Goal: Information Seeking & Learning: Learn about a topic

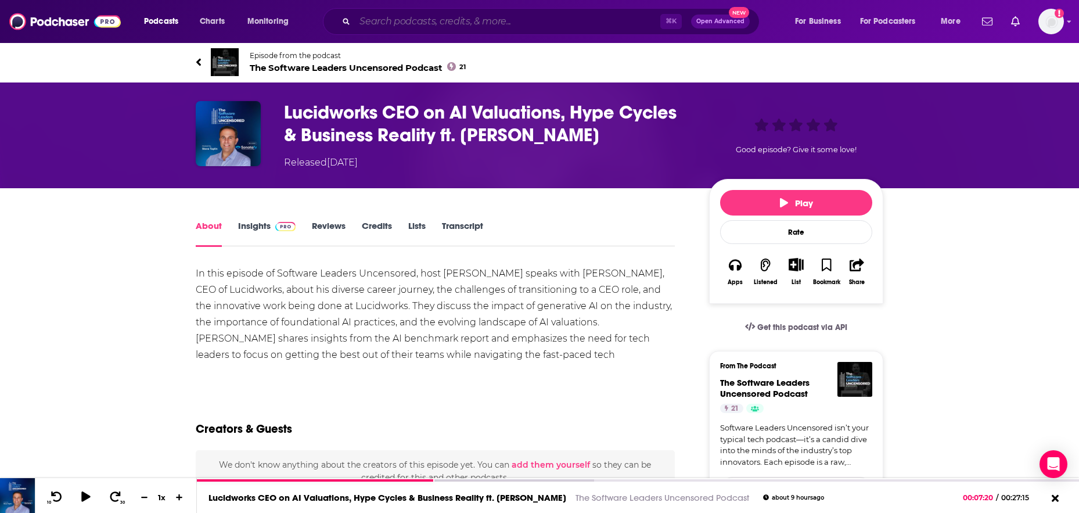
click at [394, 20] on input "Search podcasts, credits, & more..." at bounding box center [507, 21] width 305 height 19
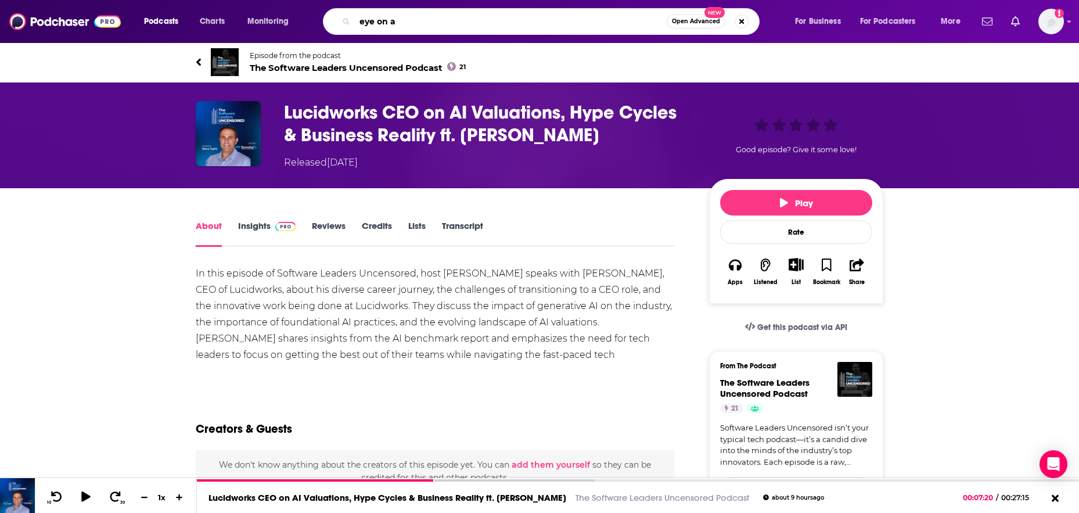
type input "eye on ai"
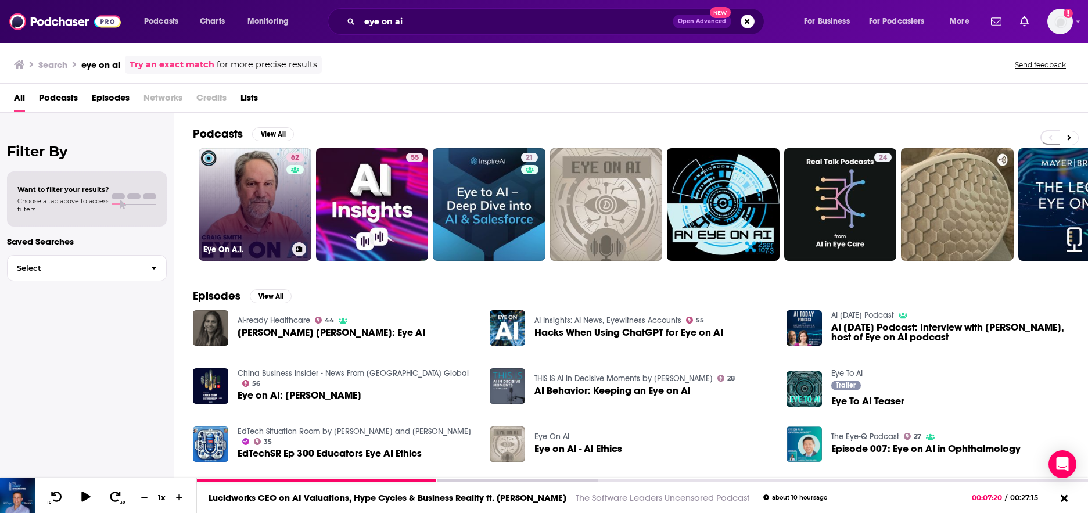
click at [258, 198] on link "62 Eye On A.I." at bounding box center [255, 204] width 113 height 113
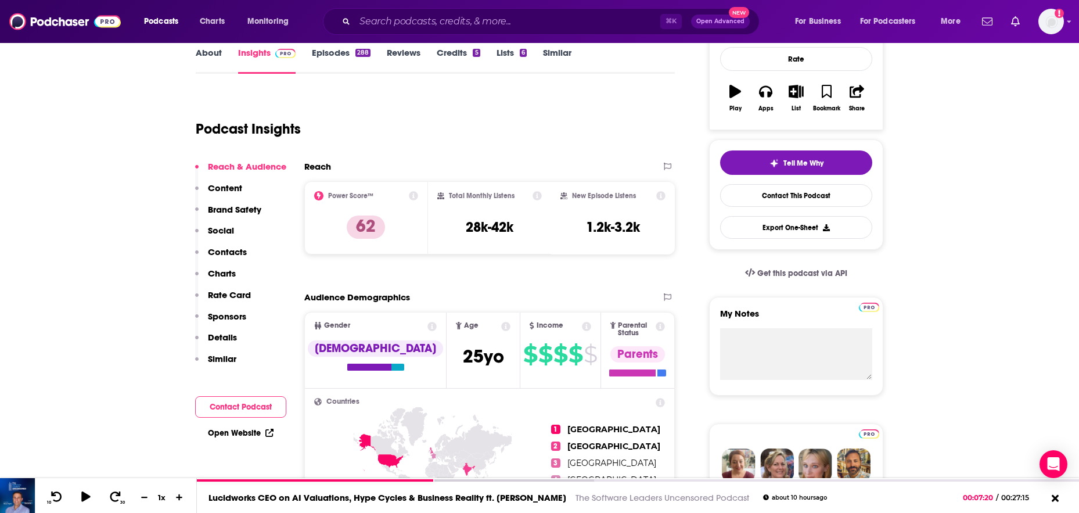
scroll to position [174, 0]
click at [537, 196] on icon at bounding box center [537, 196] width 9 height 9
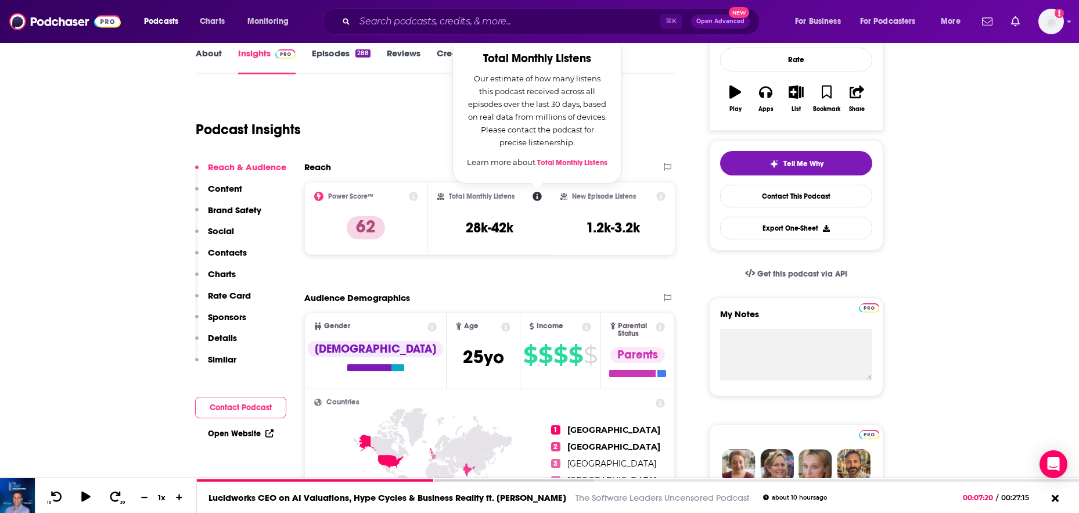
click at [398, 109] on div "Podcast Insights" at bounding box center [431, 122] width 470 height 59
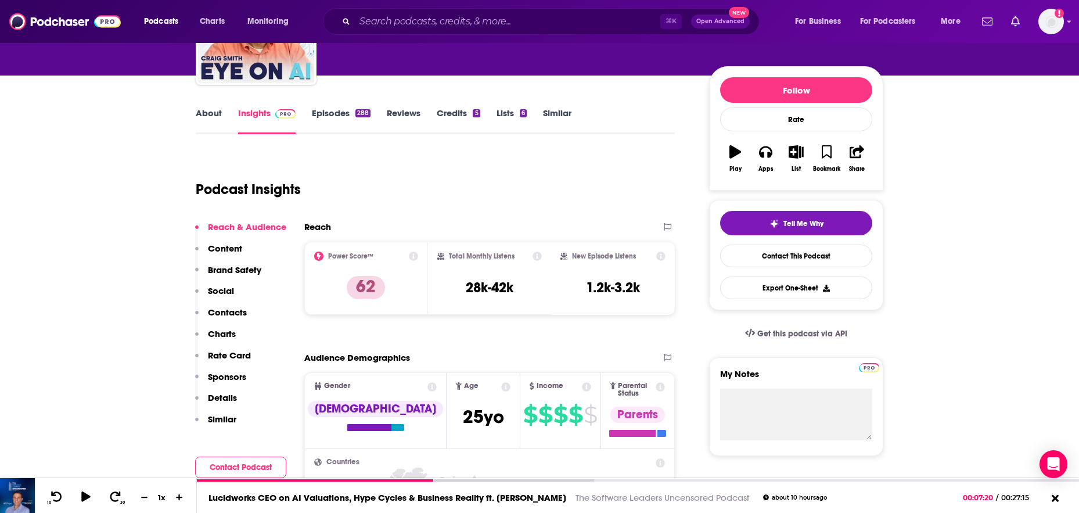
scroll to position [187, 0]
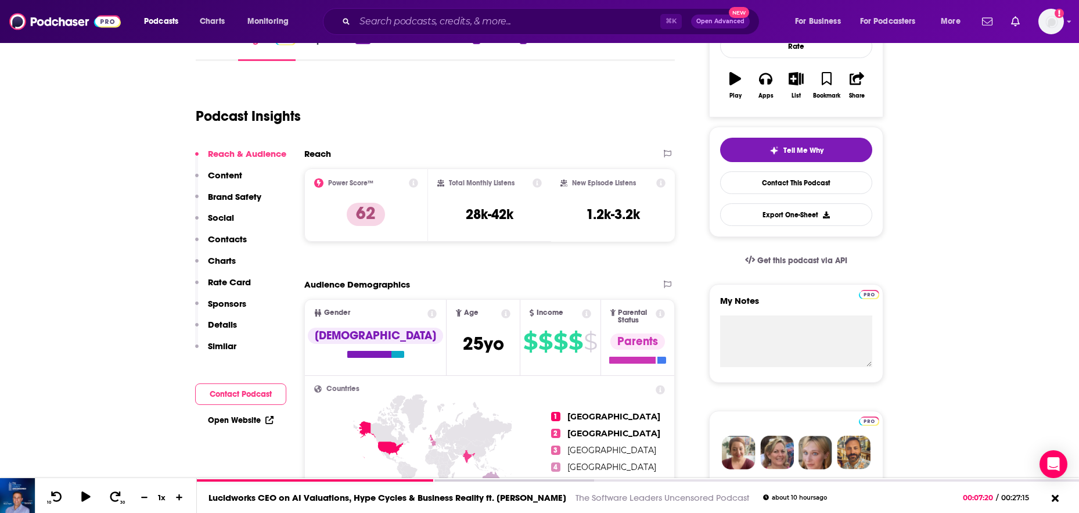
click at [234, 218] on div "Reach & Audience Content Brand Safety Social Contacts Charts Rate Card Sponsors…" at bounding box center [240, 255] width 91 height 214
click at [220, 218] on p "Social" at bounding box center [221, 217] width 26 height 11
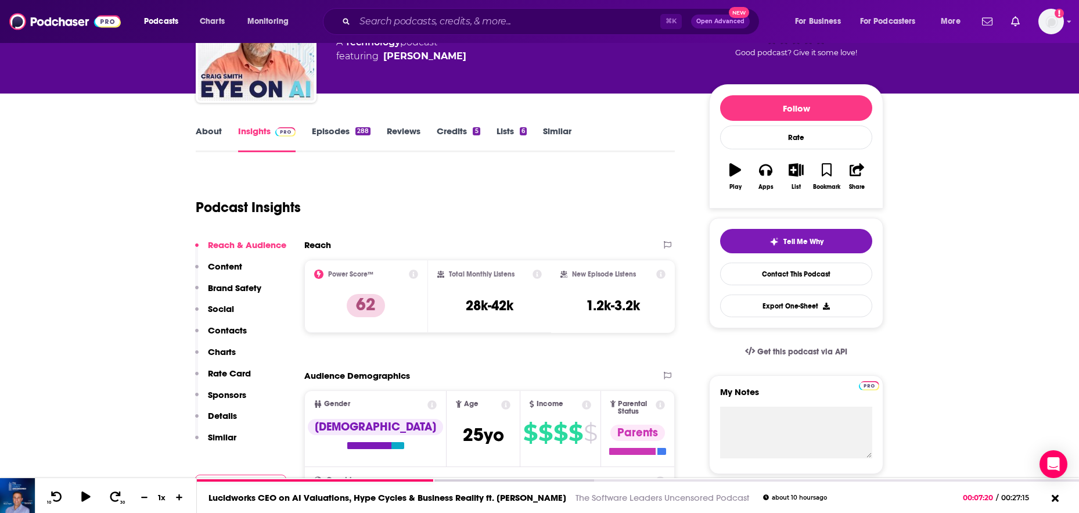
scroll to position [0, 0]
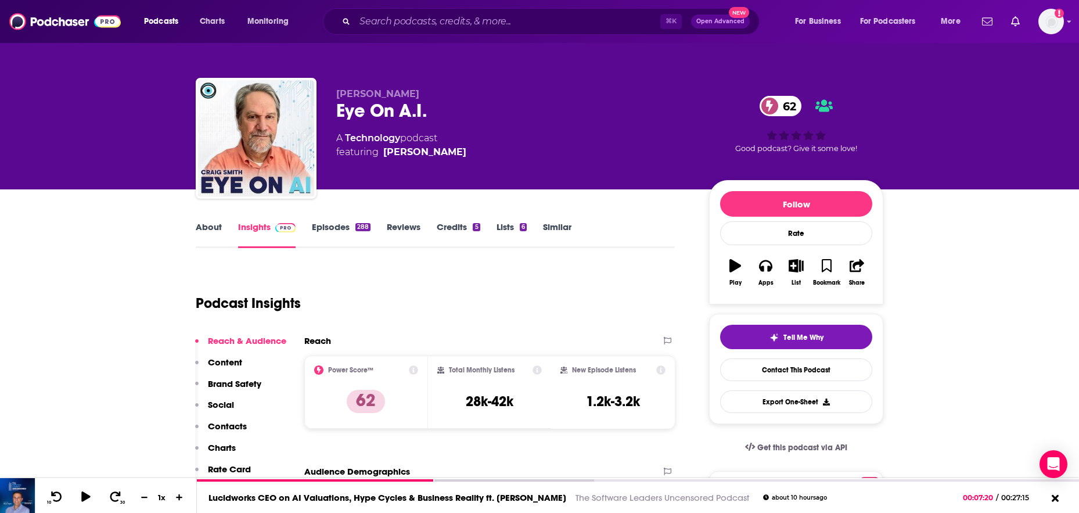
click at [343, 227] on link "Episodes 288" at bounding box center [341, 234] width 59 height 27
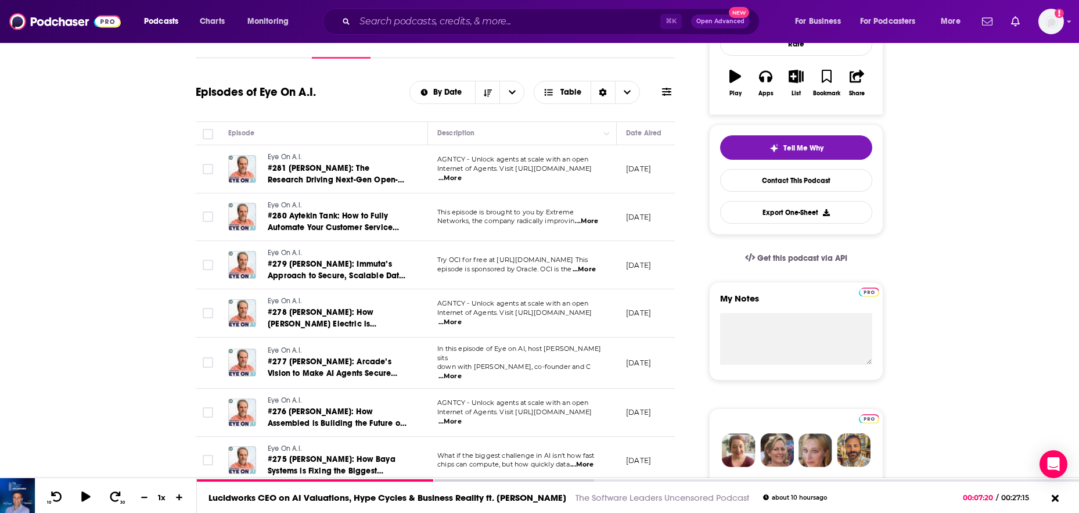
scroll to position [192, 0]
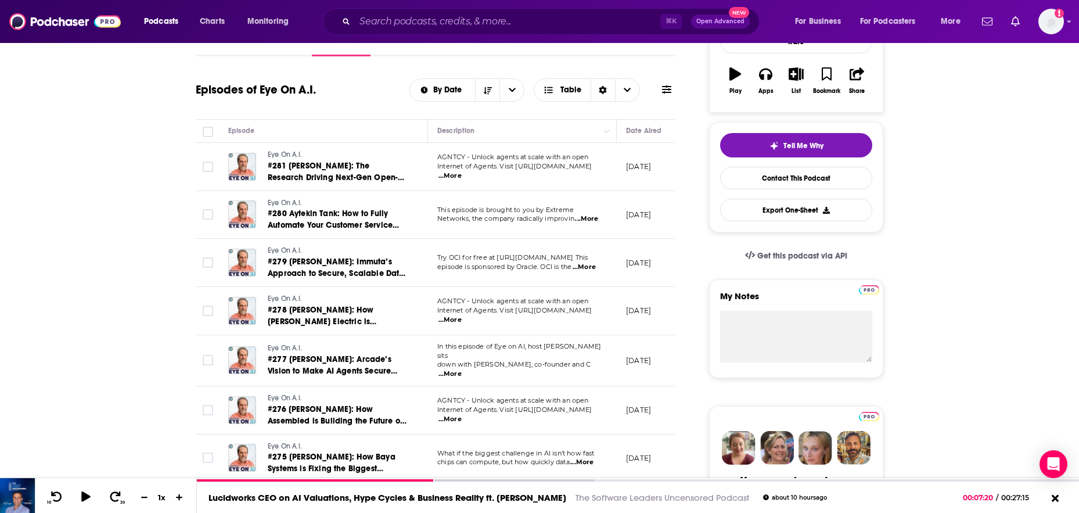
click at [462, 369] on span "...More" at bounding box center [449, 373] width 23 height 9
click at [415, 346] on td "Eye On A.I. #277 [PERSON_NAME]: Arcade’s Vision to Make AI Agents Secure and Sc…" at bounding box center [323, 360] width 209 height 51
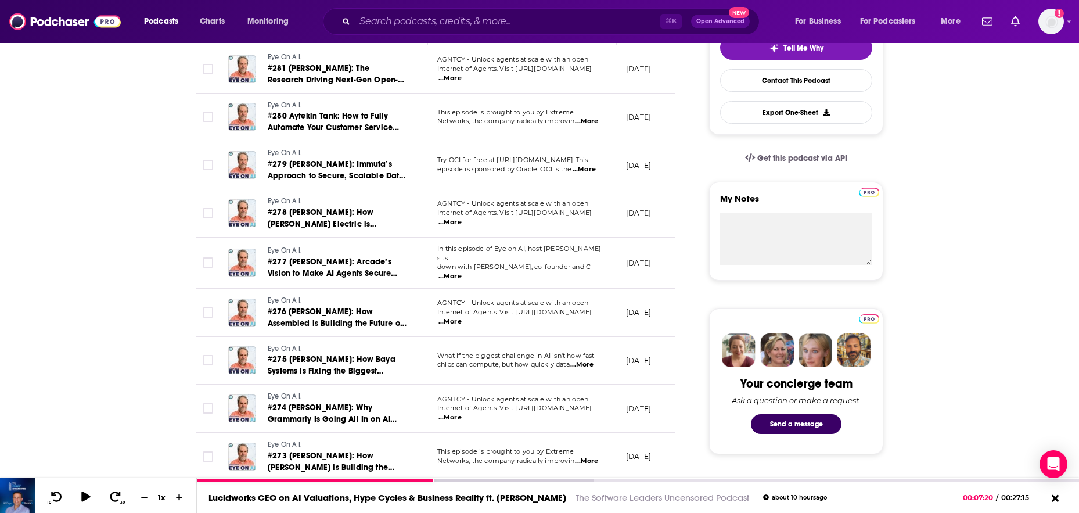
scroll to position [301, 0]
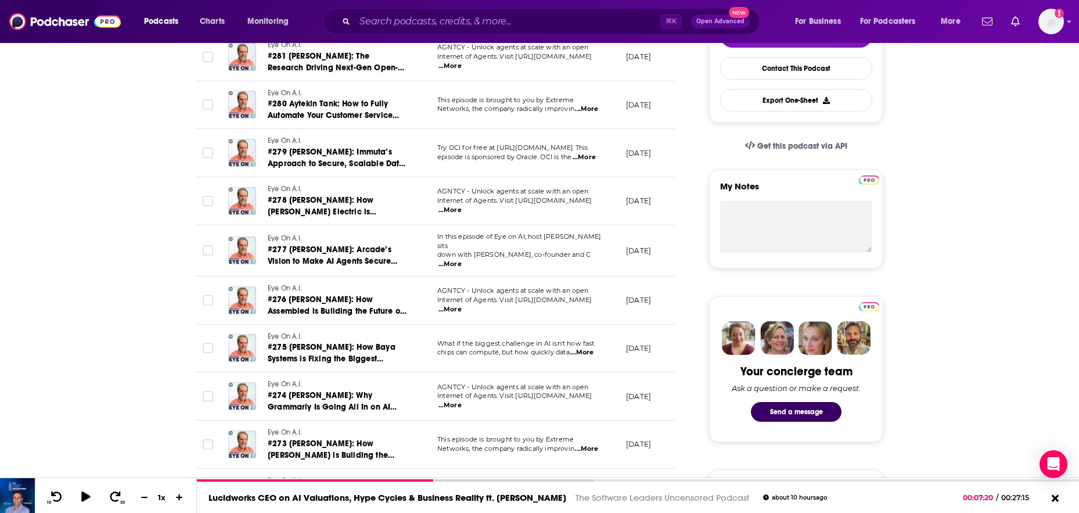
click at [591, 348] on span "...More" at bounding box center [581, 352] width 23 height 9
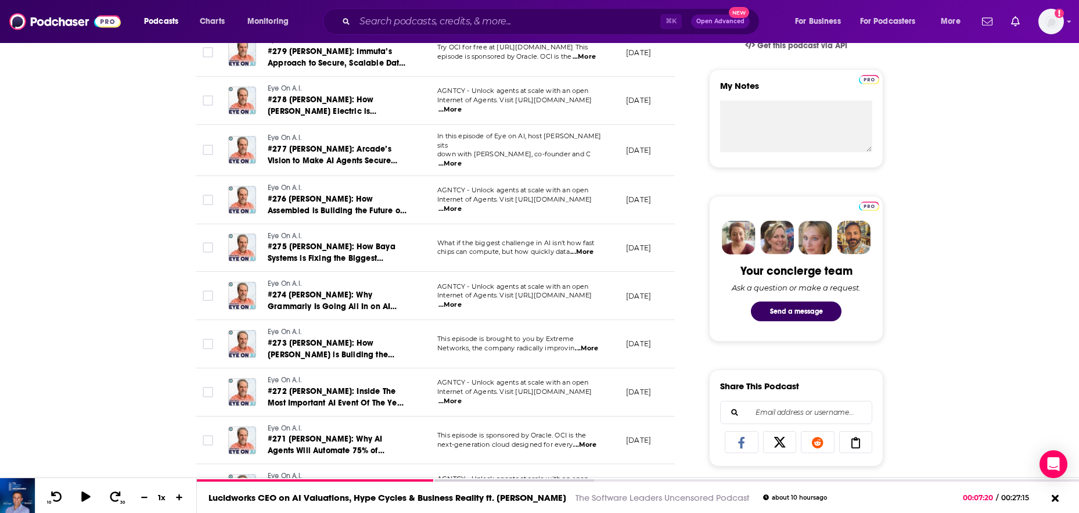
scroll to position [409, 0]
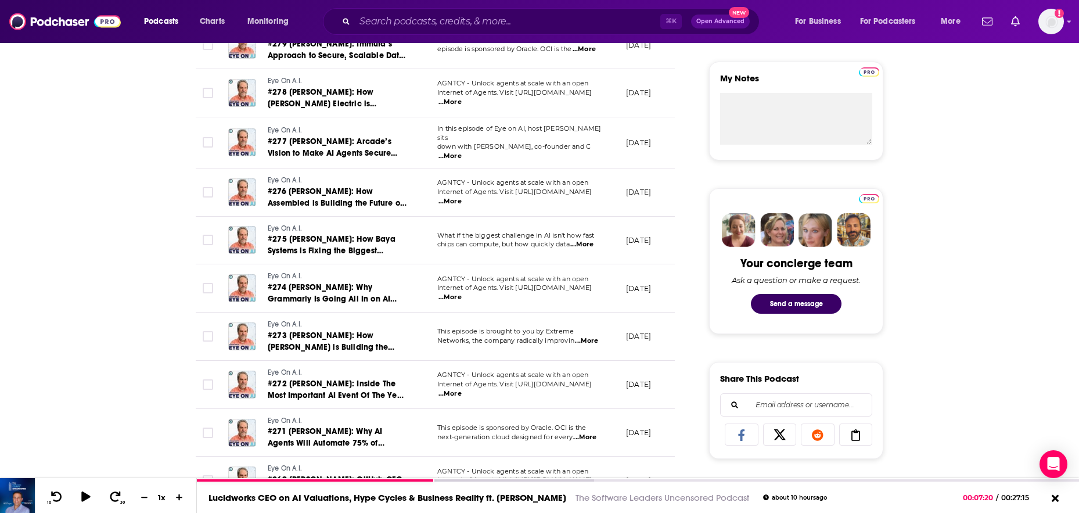
click at [593, 433] on span "...More" at bounding box center [584, 437] width 23 height 9
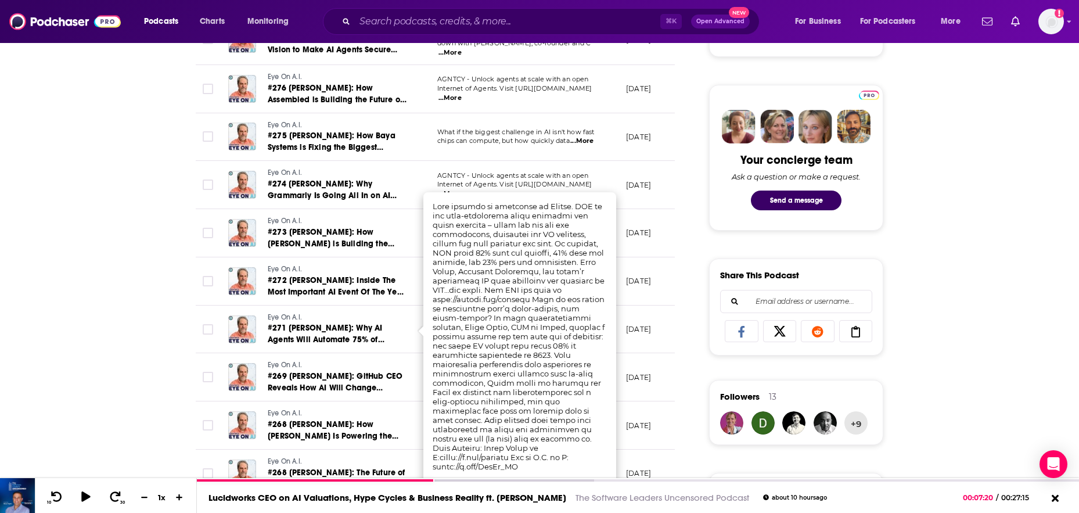
scroll to position [513, 0]
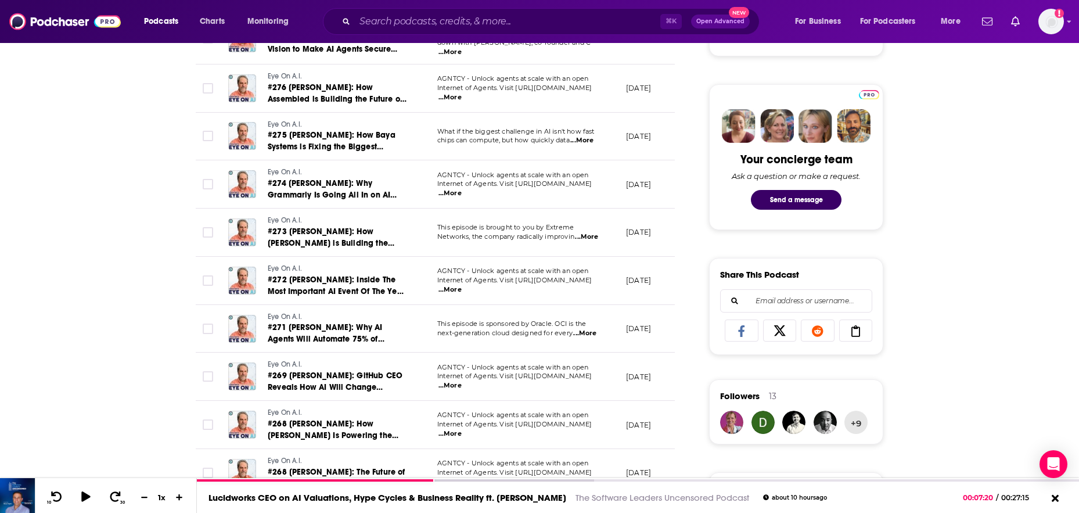
click at [165, 414] on div "About Insights Episodes 288 Reviews Credits 5 Lists 6 Similar Episodes of Eye O…" at bounding box center [539, 453] width 1079 height 1555
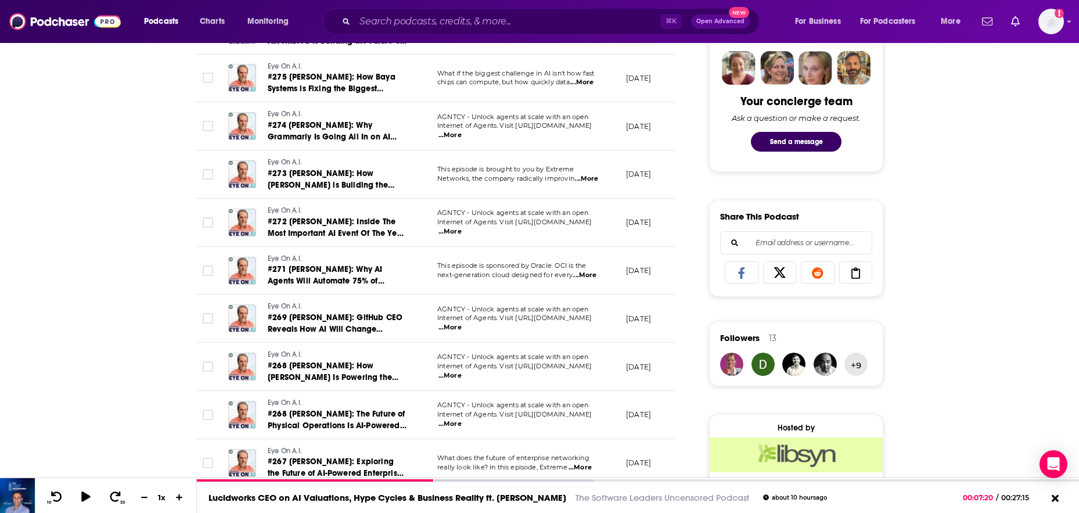
scroll to position [580, 0]
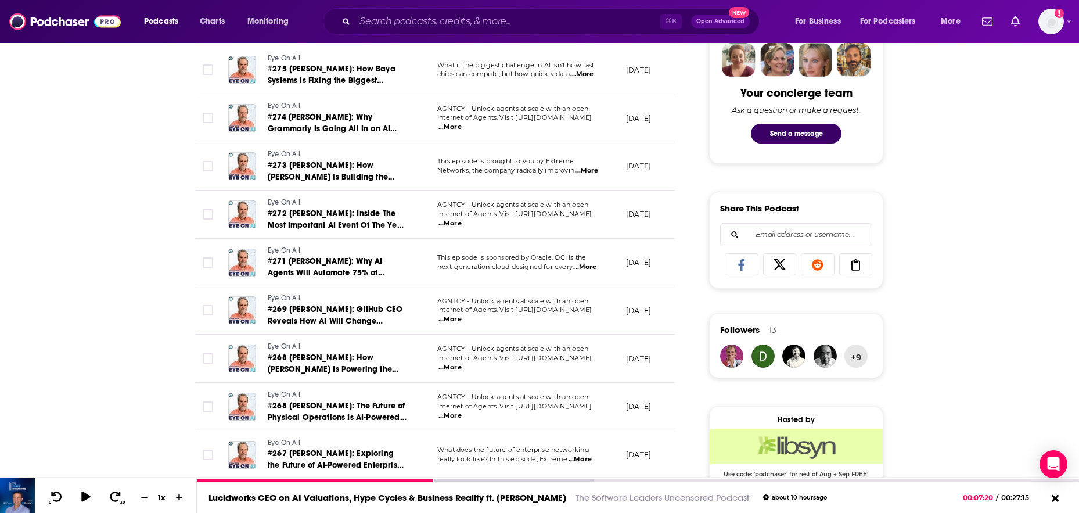
click at [462, 411] on span "...More" at bounding box center [449, 415] width 23 height 9
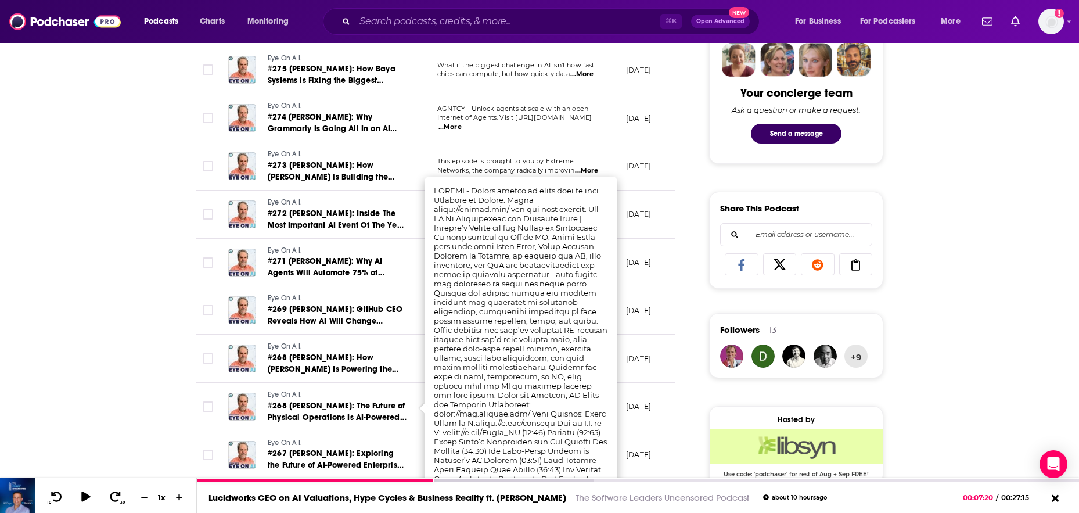
click at [148, 412] on div "About Insights Episodes 288 Reviews Credits 5 Lists 6 Similar Episodes of Eye O…" at bounding box center [539, 387] width 1079 height 1555
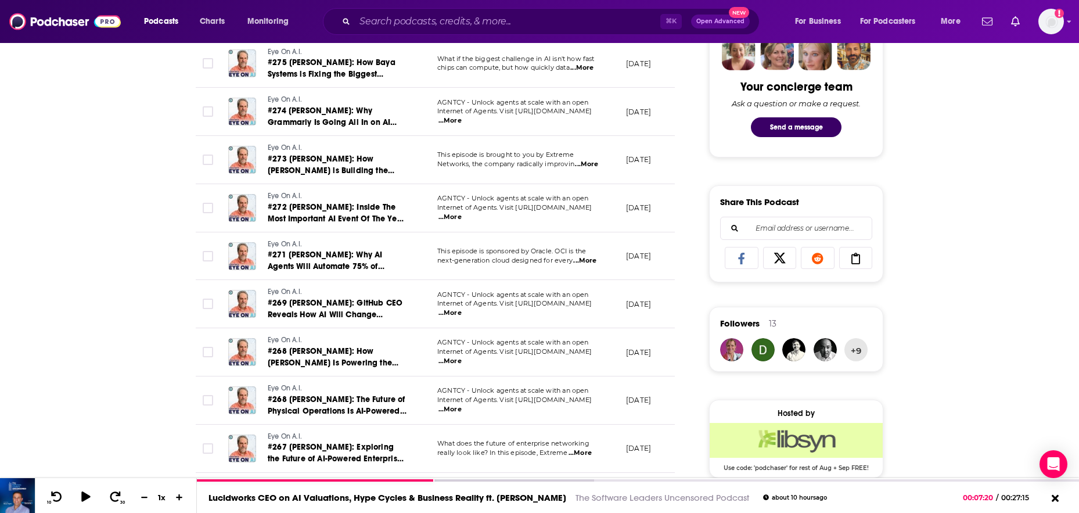
scroll to position [602, 0]
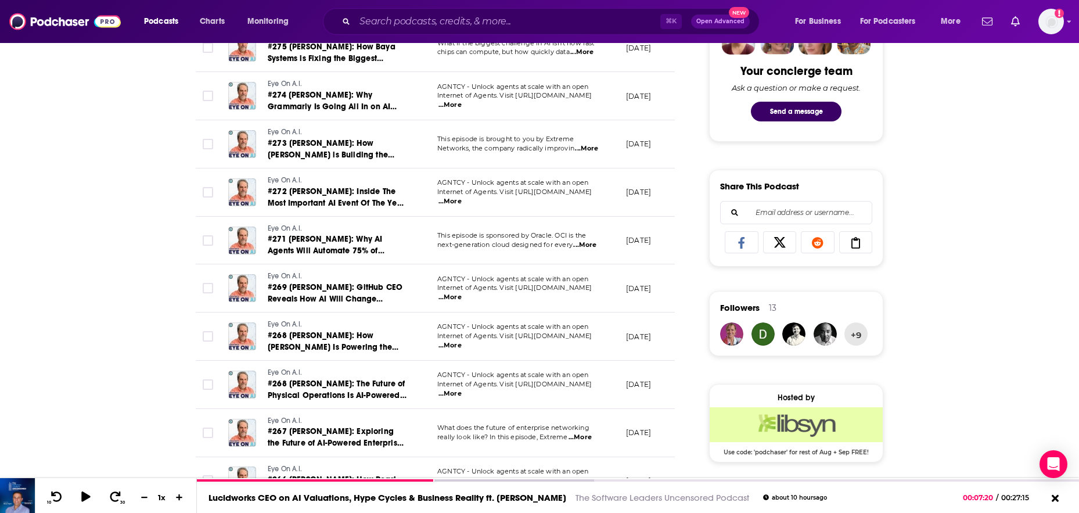
click at [581, 434] on span "...More" at bounding box center [580, 437] width 23 height 9
click at [64, 386] on div "About Insights Episodes 288 Reviews Credits 5 Lists 6 Similar Episodes of Eye O…" at bounding box center [539, 365] width 1079 height 1555
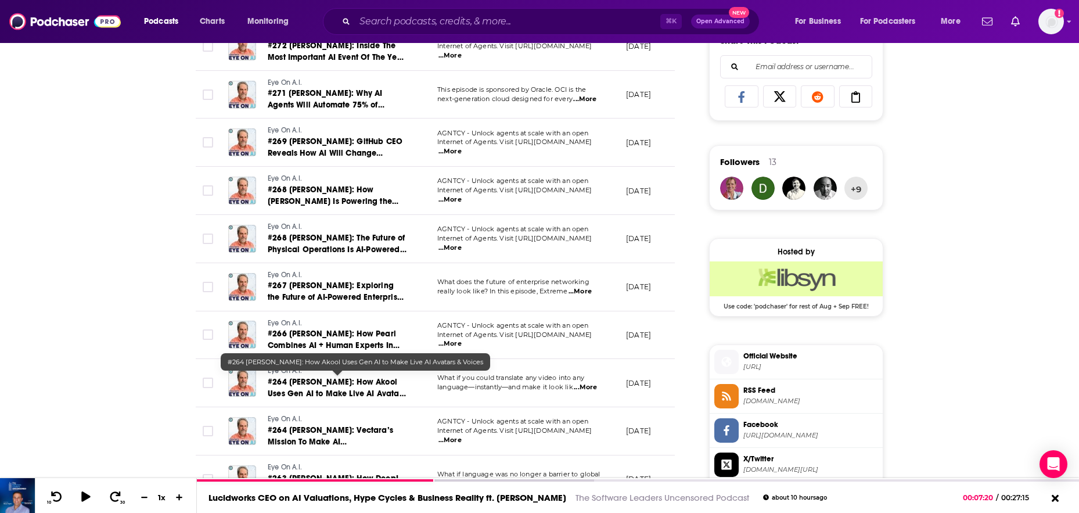
scroll to position [771, 0]
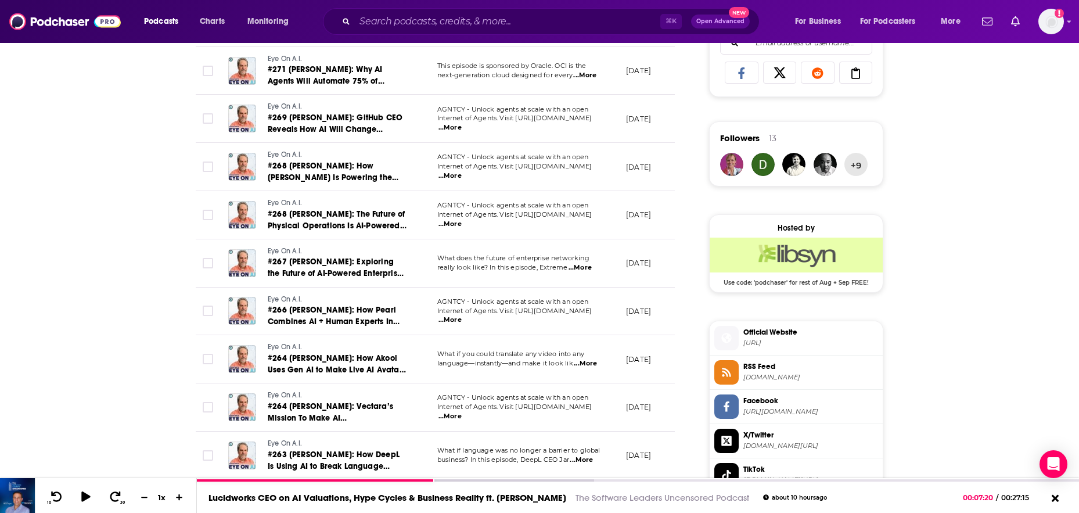
click at [462, 412] on span "...More" at bounding box center [449, 416] width 23 height 9
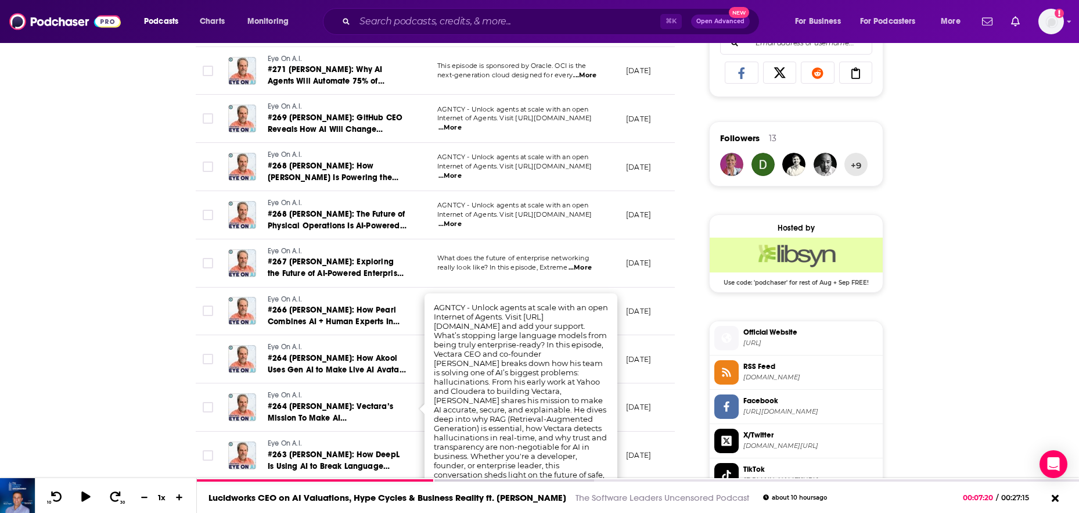
click at [114, 393] on div "About Insights Episodes 288 Reviews Credits 5 Lists 6 Similar Episodes of Eye O…" at bounding box center [539, 195] width 1079 height 1555
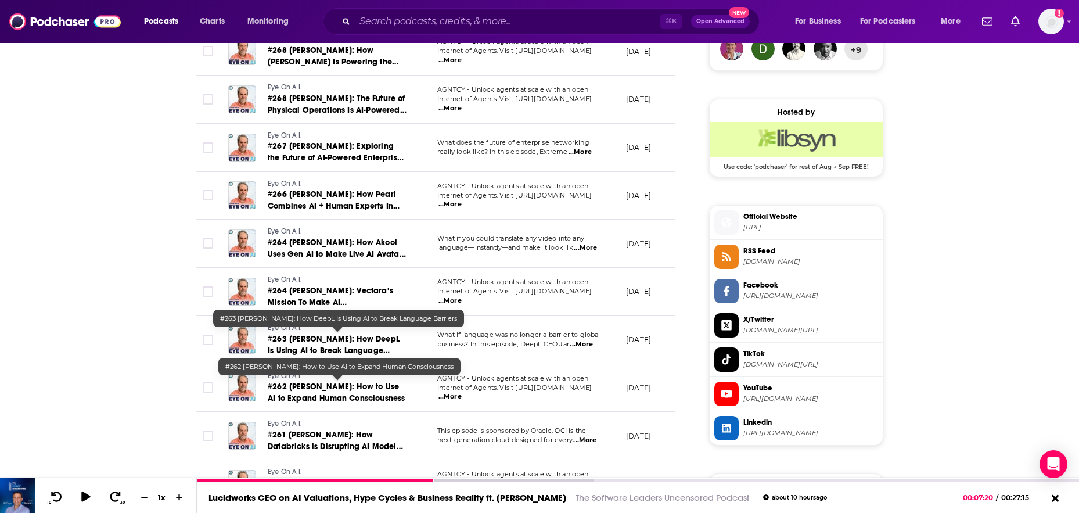
scroll to position [905, 0]
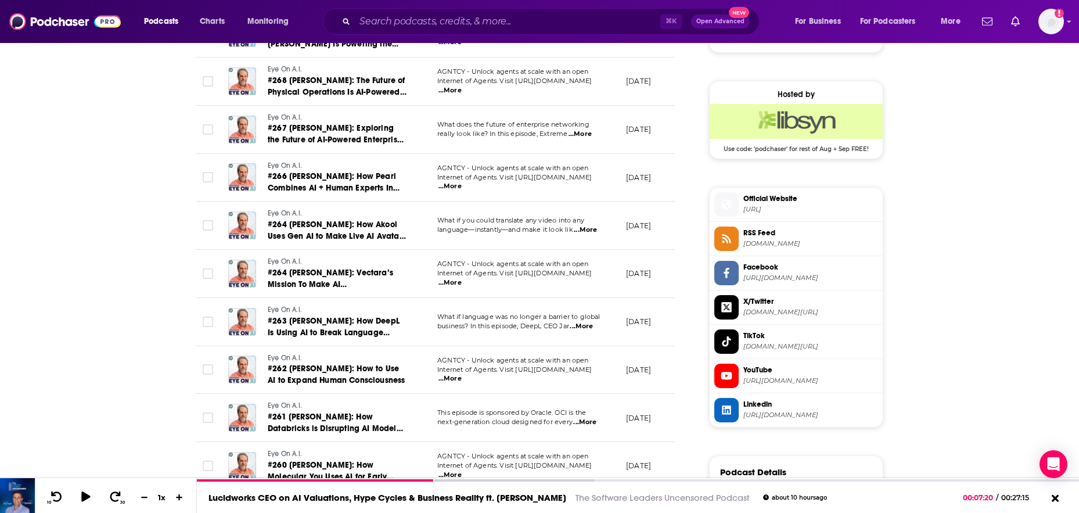
click at [462, 374] on span "...More" at bounding box center [449, 378] width 23 height 9
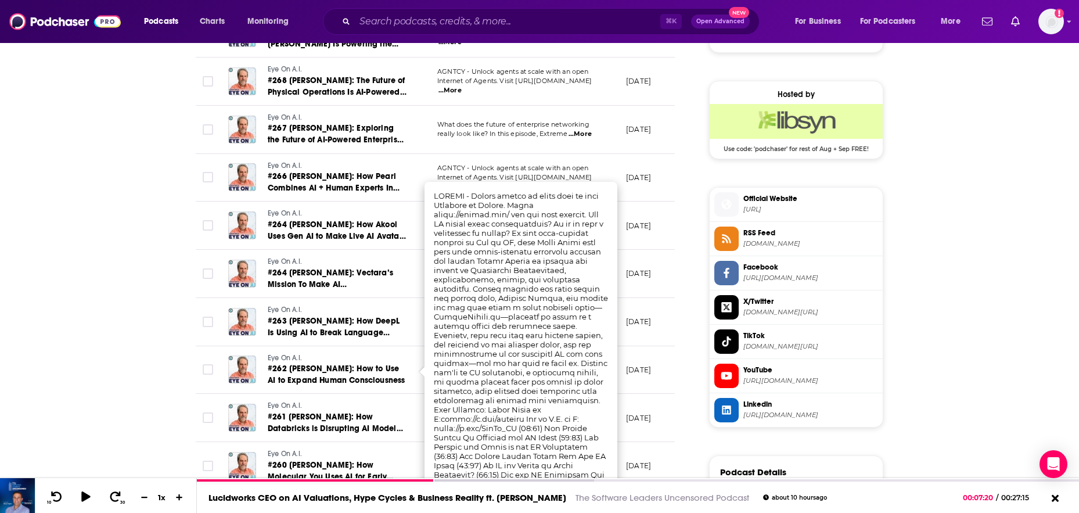
click at [93, 380] on div "About Insights Episodes 288 Reviews Credits 5 Lists 6 Similar Episodes of Eye O…" at bounding box center [539, 62] width 1079 height 1555
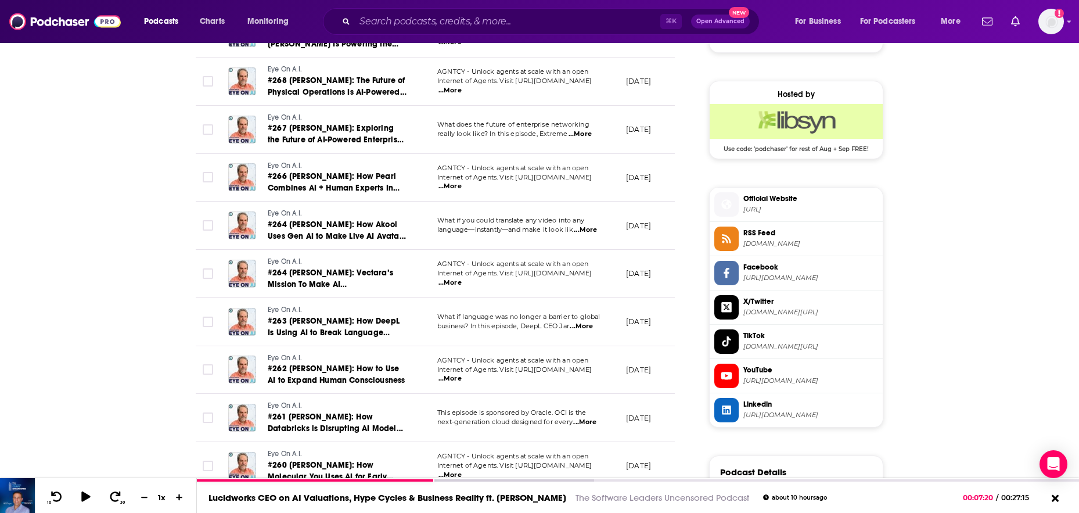
click at [590, 421] on span "...More" at bounding box center [584, 422] width 23 height 9
click at [185, 366] on div "About Insights Episodes 288 Reviews Credits 5 Lists 6 Similar Episodes of Eye O…" at bounding box center [443, 77] width 532 height 1525
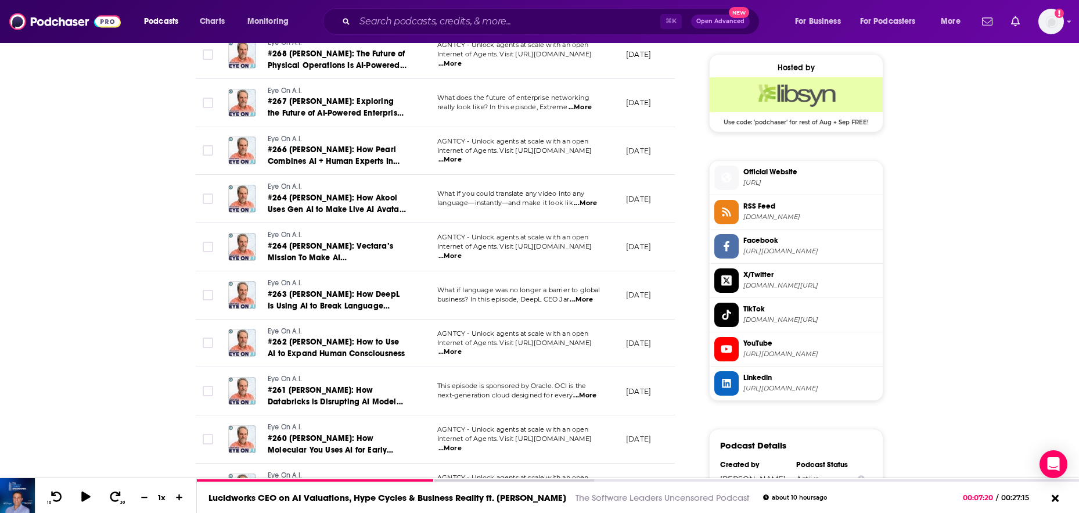
scroll to position [952, 0]
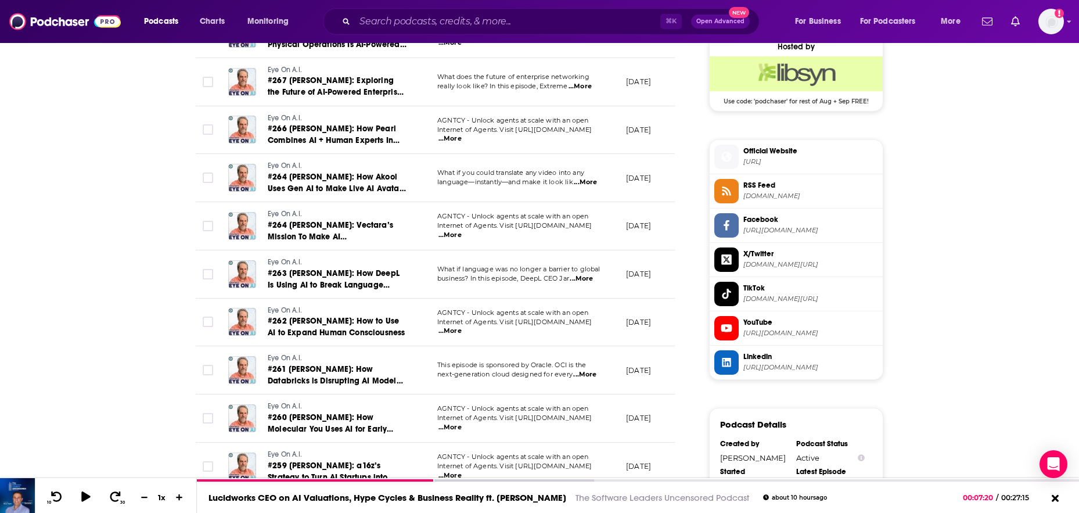
click at [591, 372] on span "...More" at bounding box center [584, 374] width 23 height 9
click at [156, 357] on div "About Insights Episodes 288 Reviews Credits 5 Lists 6 Similar Episodes of Eye O…" at bounding box center [539, 14] width 1079 height 1555
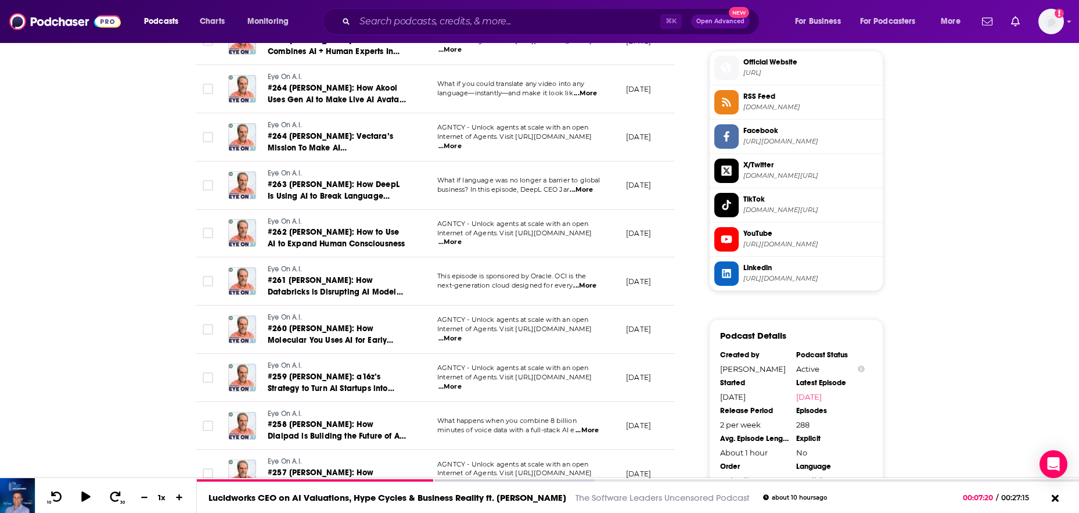
scroll to position [1042, 0]
click at [462, 333] on span "...More" at bounding box center [449, 337] width 23 height 9
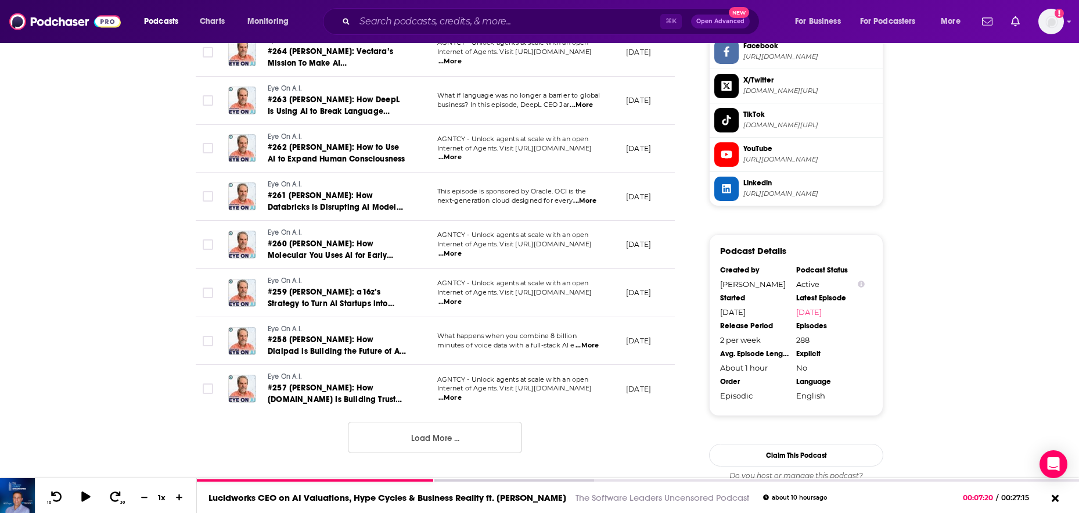
scroll to position [1129, 0]
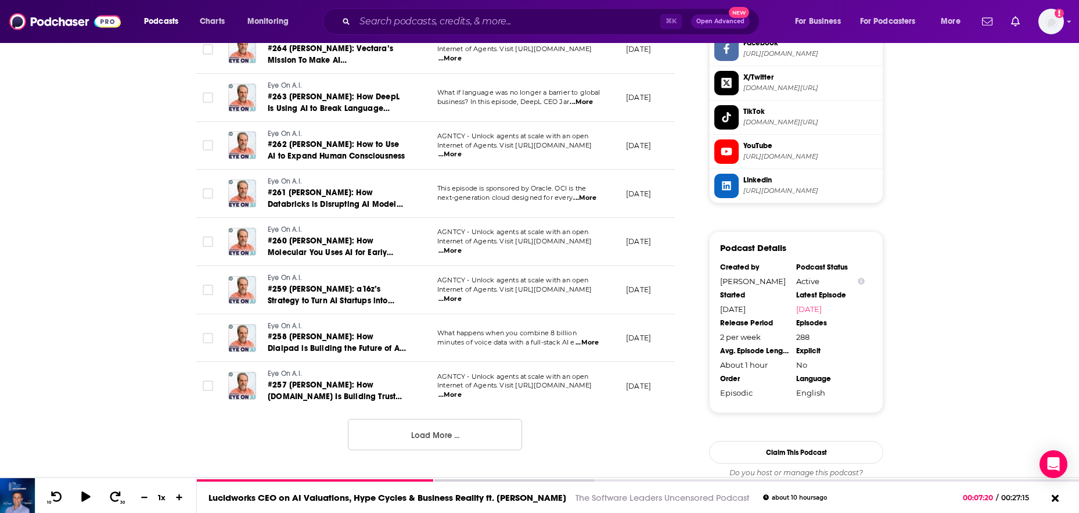
click at [415, 440] on button "Load More ..." at bounding box center [435, 434] width 174 height 31
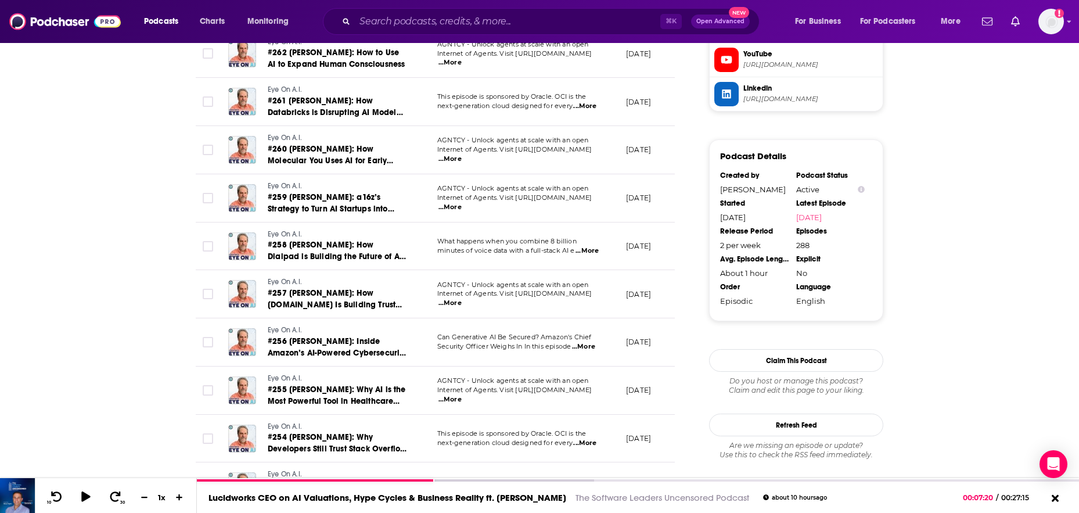
scroll to position [1226, 0]
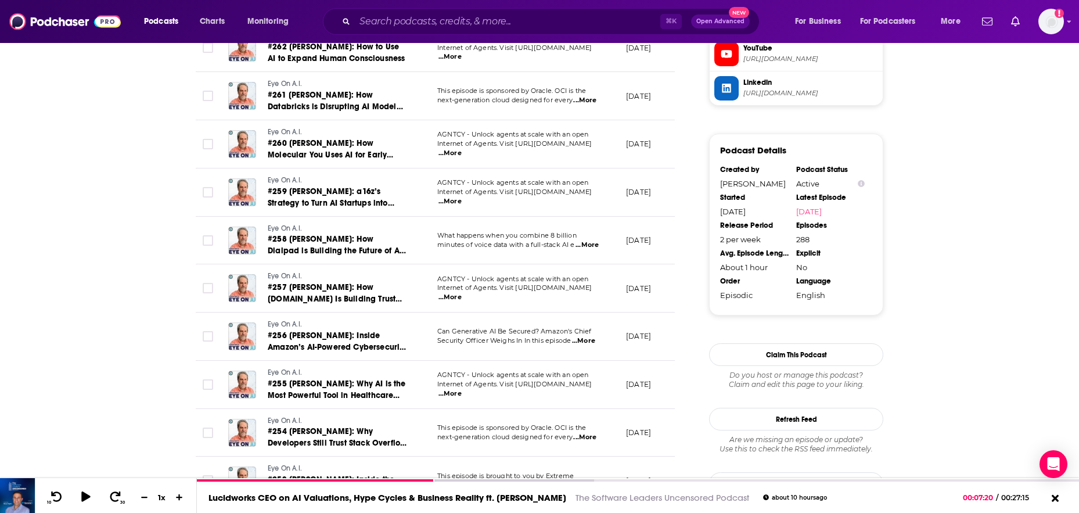
click at [585, 340] on span "...More" at bounding box center [583, 340] width 23 height 9
click at [462, 389] on span "...More" at bounding box center [449, 393] width 23 height 9
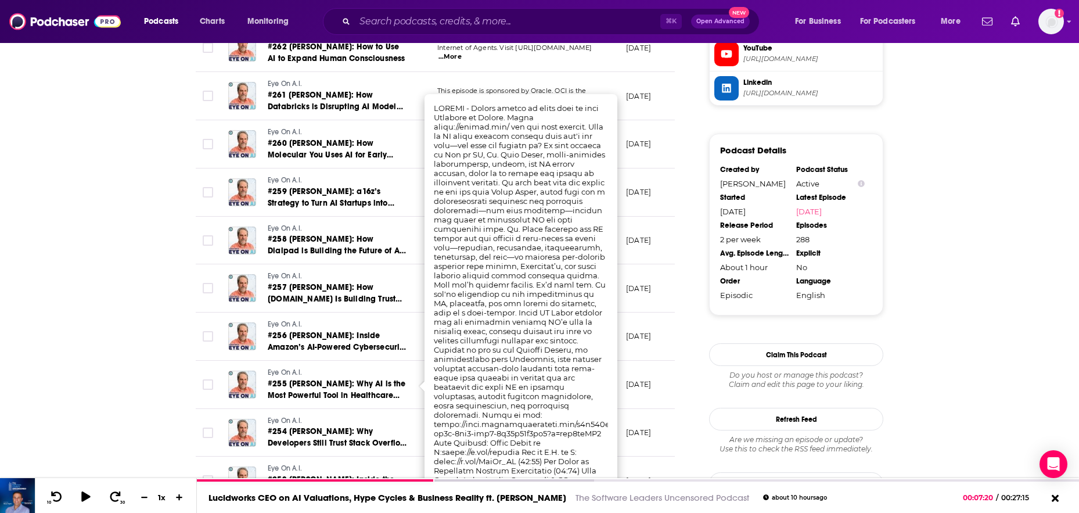
click at [89, 364] on div "About Insights Episodes 288 Reviews Credits 5 Lists 6 Similar Episodes of Eye O…" at bounding box center [539, 271] width 1079 height 2616
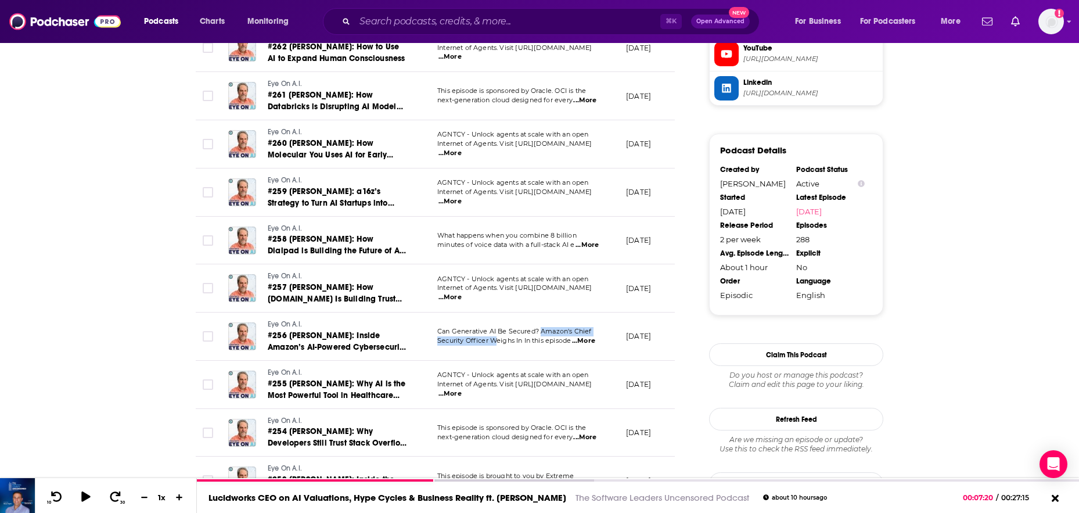
drag, startPoint x: 541, startPoint y: 329, endPoint x: 495, endPoint y: 334, distance: 46.8
click at [495, 334] on div "Can Generative AI Be Secured? Amazon's Chief Security Officer Weighs In In this…" at bounding box center [522, 336] width 170 height 19
drag, startPoint x: 492, startPoint y: 336, endPoint x: 539, endPoint y: 329, distance: 48.1
click at [536, 332] on div "Can Generative AI Be Secured? Amazon's Chief Security Officer Weighs In In this…" at bounding box center [522, 336] width 170 height 19
click at [544, 329] on span "Can Generative AI Be Secured? Amazon's Chief" at bounding box center [514, 331] width 154 height 8
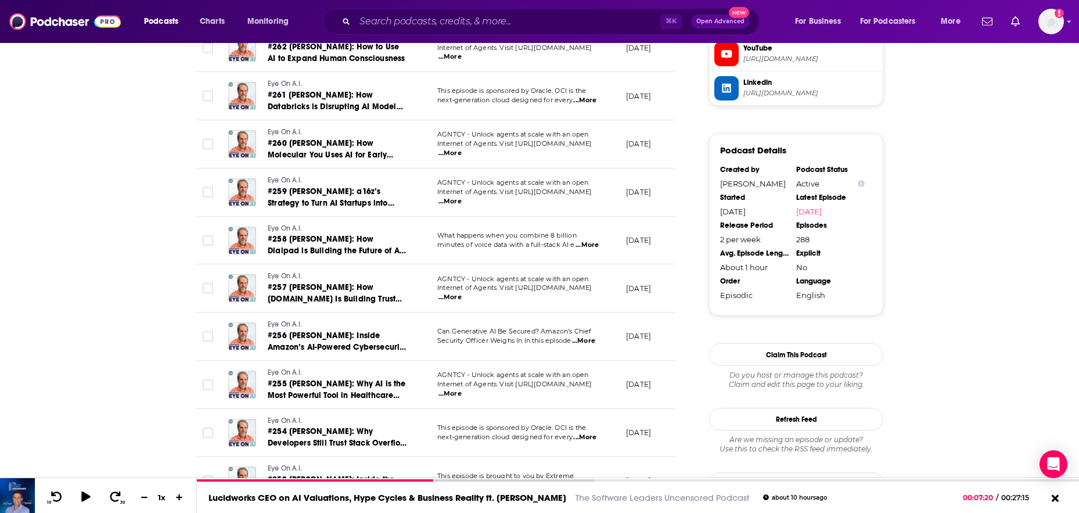
click at [548, 330] on span "Can Generative AI Be Secured? Amazon's Chief" at bounding box center [514, 331] width 154 height 8
click at [582, 339] on span "...More" at bounding box center [583, 340] width 23 height 9
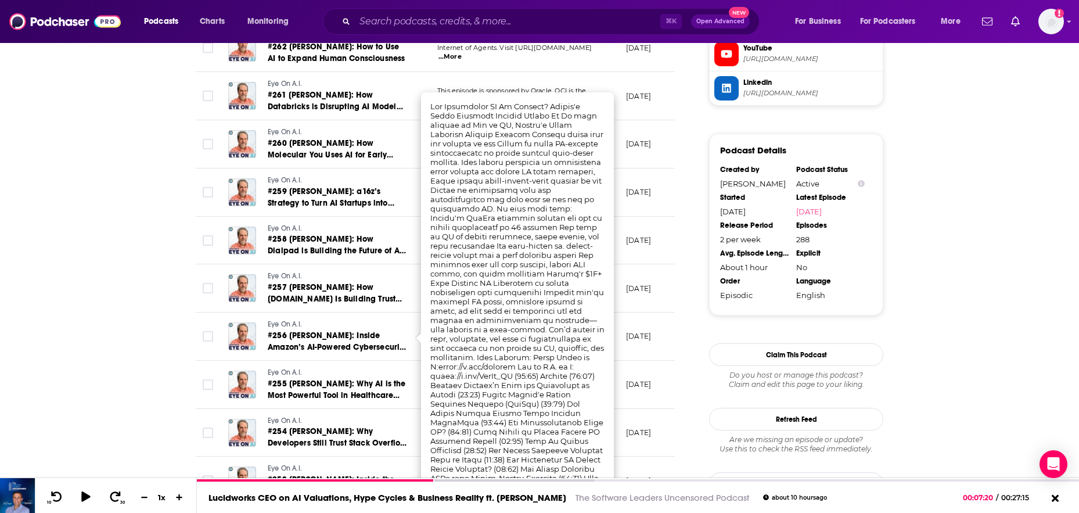
click at [127, 215] on div "About Insights Episodes 288 Reviews Credits 5 Lists 6 Similar Episodes of Eye O…" at bounding box center [539, 271] width 1079 height 2616
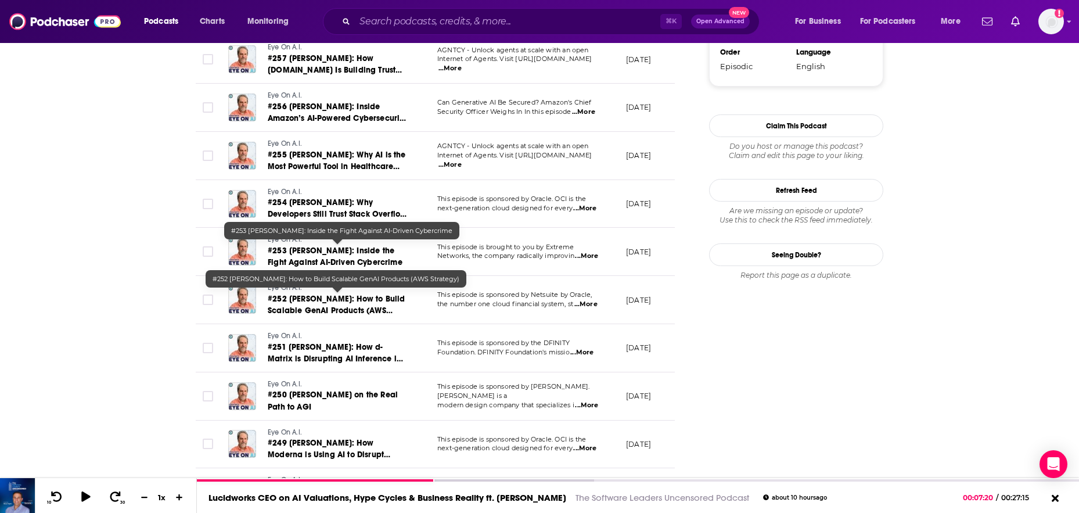
scroll to position [1519, 0]
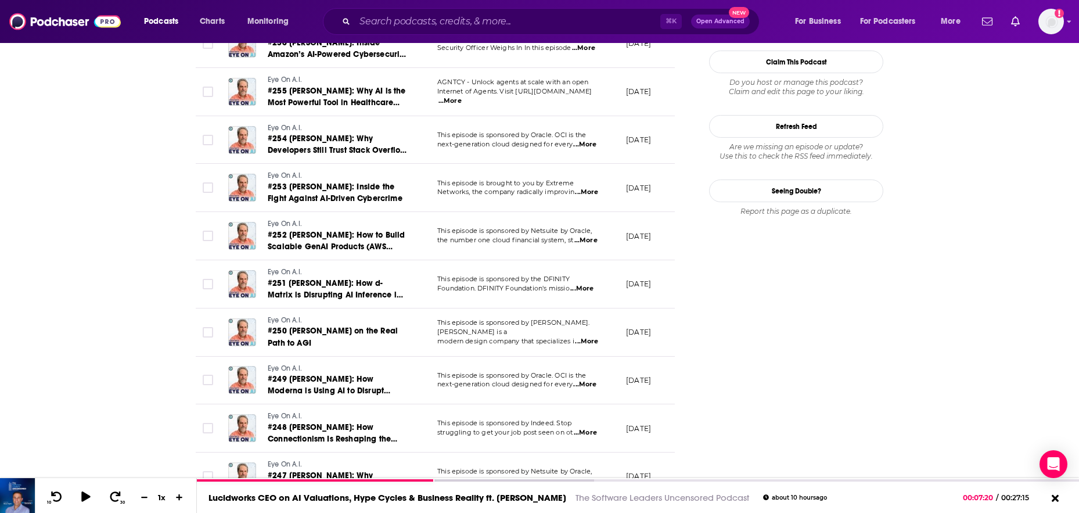
click at [595, 337] on span "...More" at bounding box center [586, 341] width 23 height 9
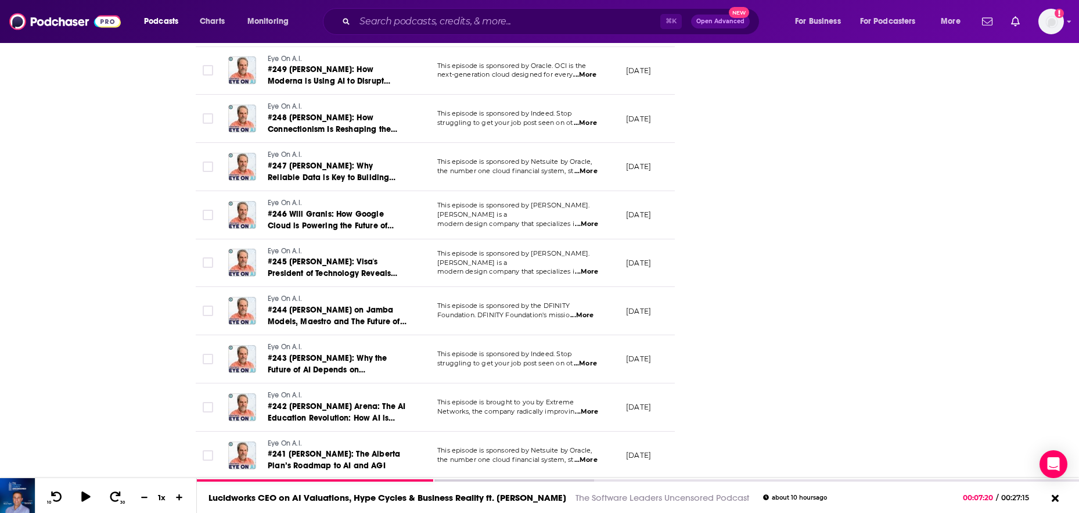
scroll to position [1895, 0]
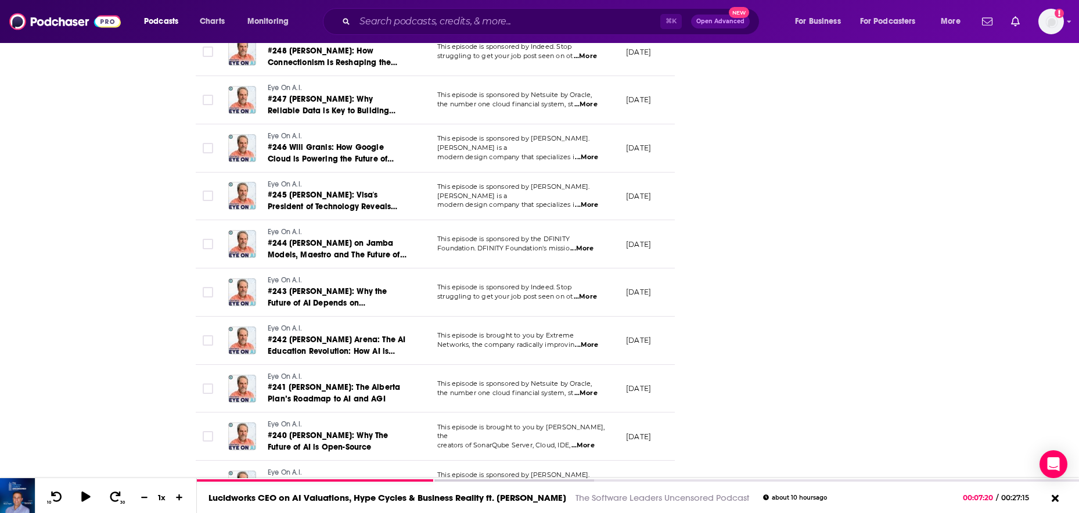
click at [590, 200] on span "...More" at bounding box center [586, 204] width 23 height 9
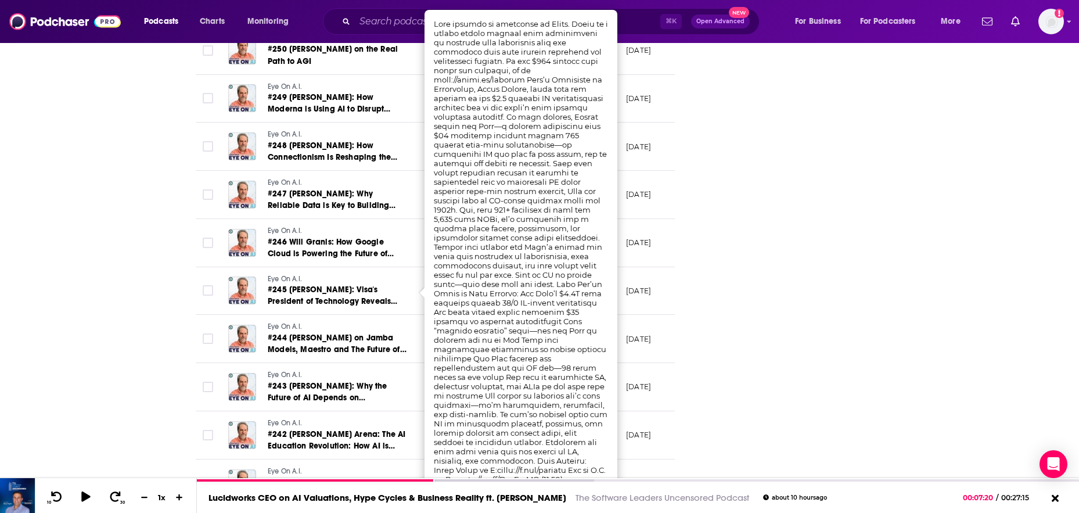
scroll to position [1793, 0]
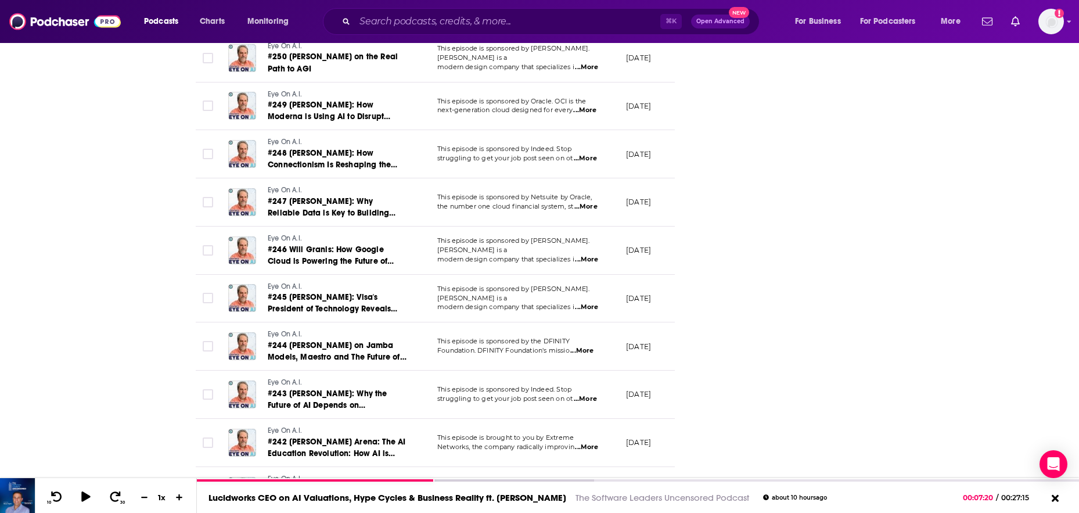
click at [590, 303] on span "...More" at bounding box center [586, 307] width 23 height 9
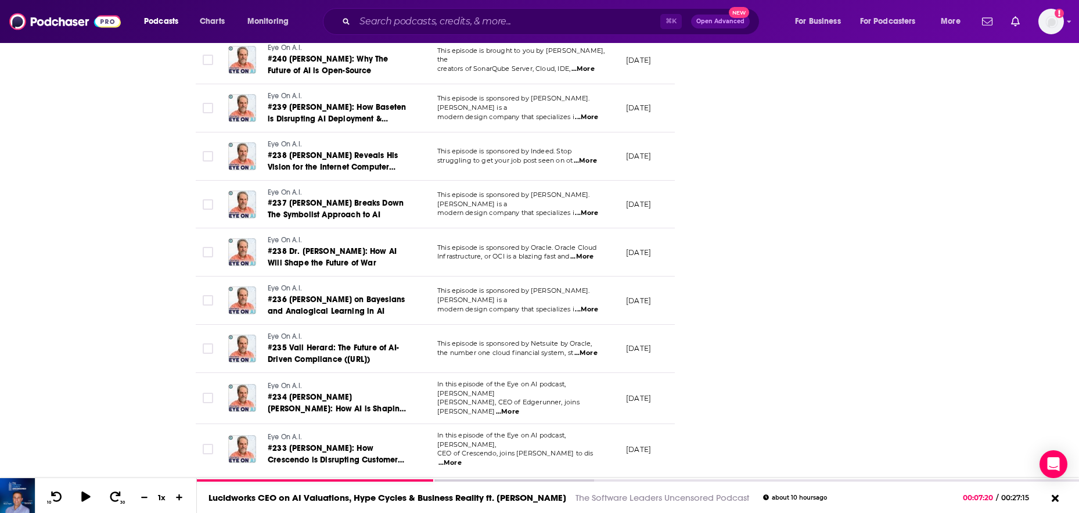
scroll to position [2293, 0]
